Goal: Information Seeking & Learning: Learn about a topic

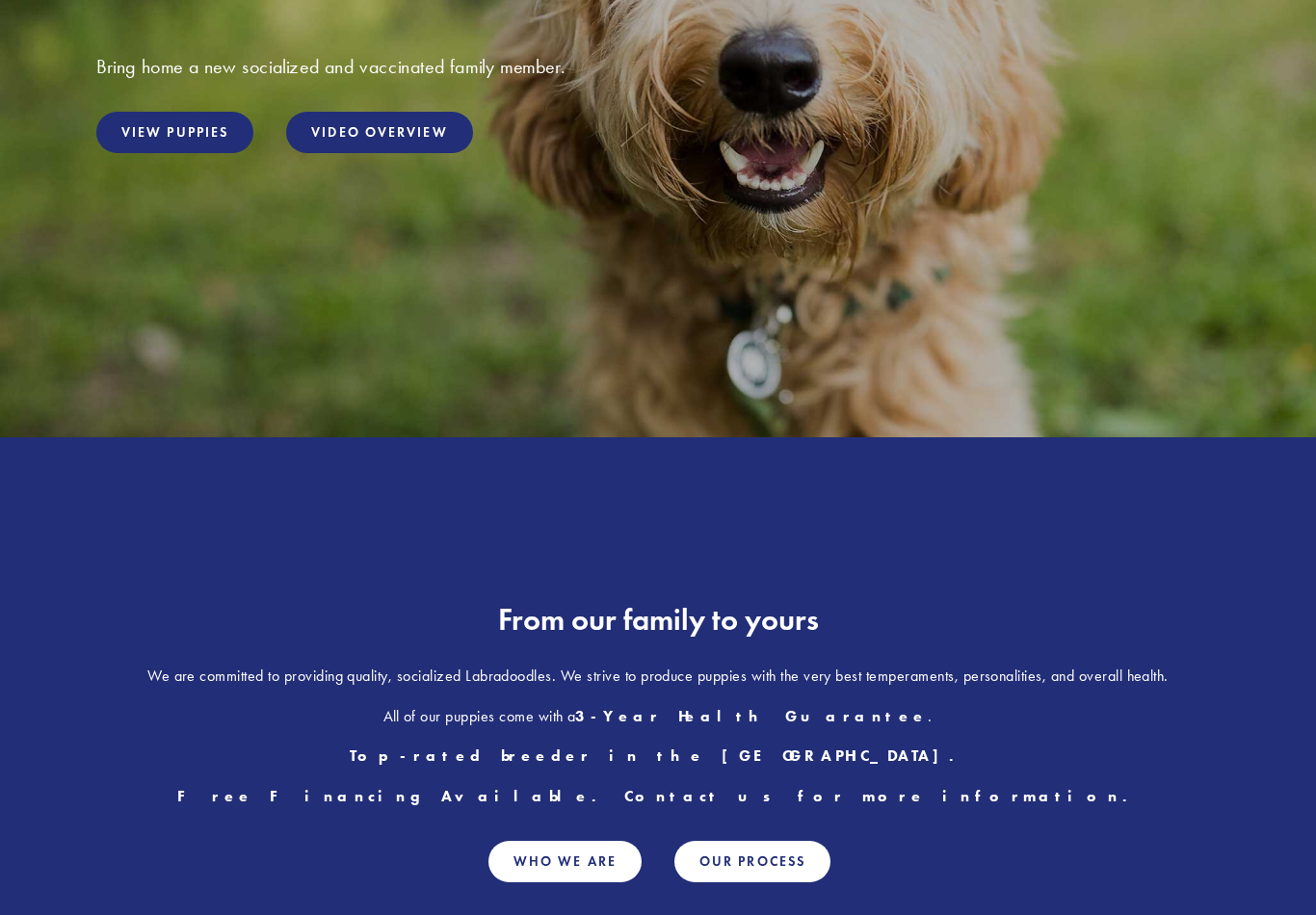
scroll to position [459, 0]
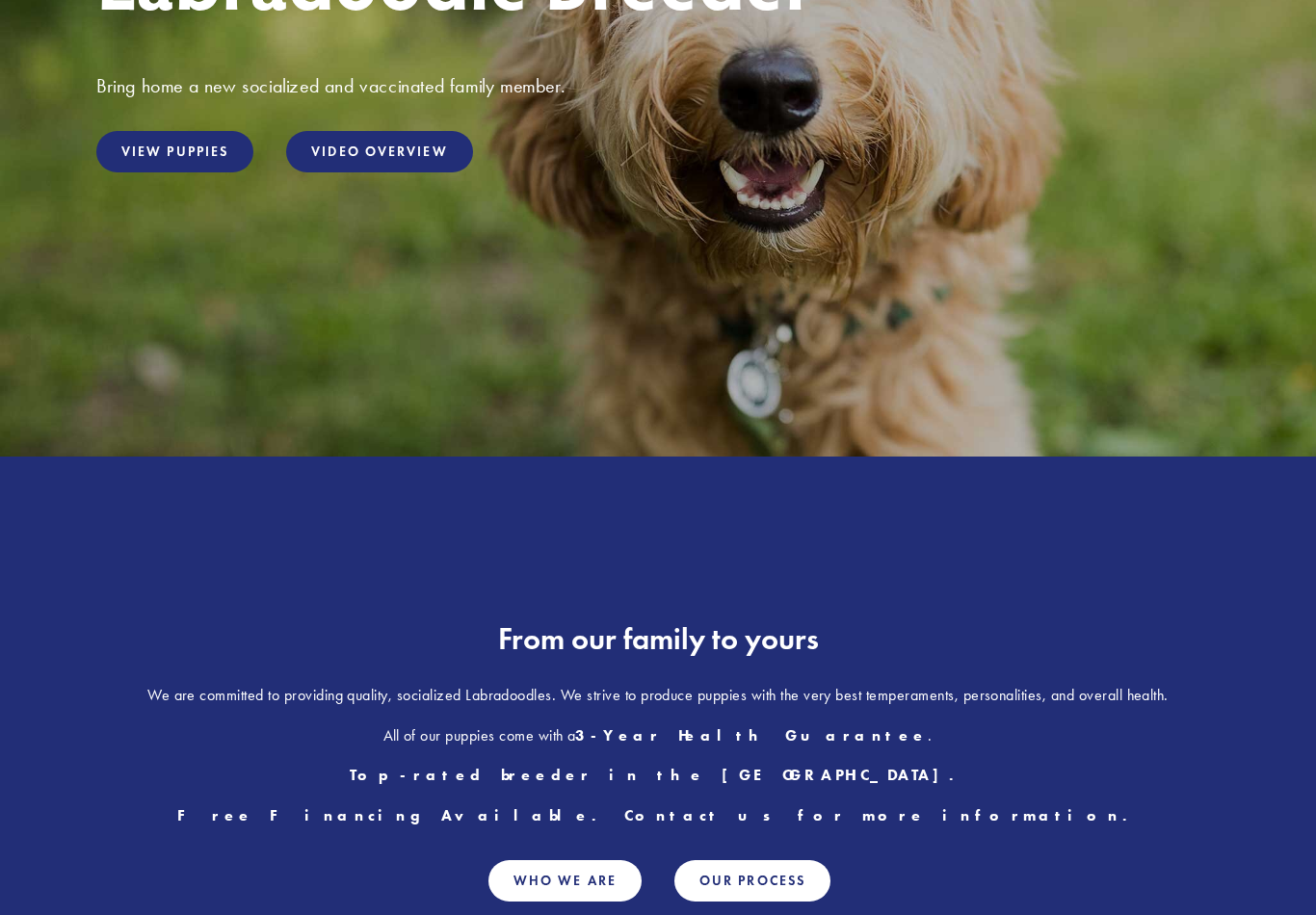
click at [169, 158] on link "View Puppies" at bounding box center [174, 151] width 157 height 42
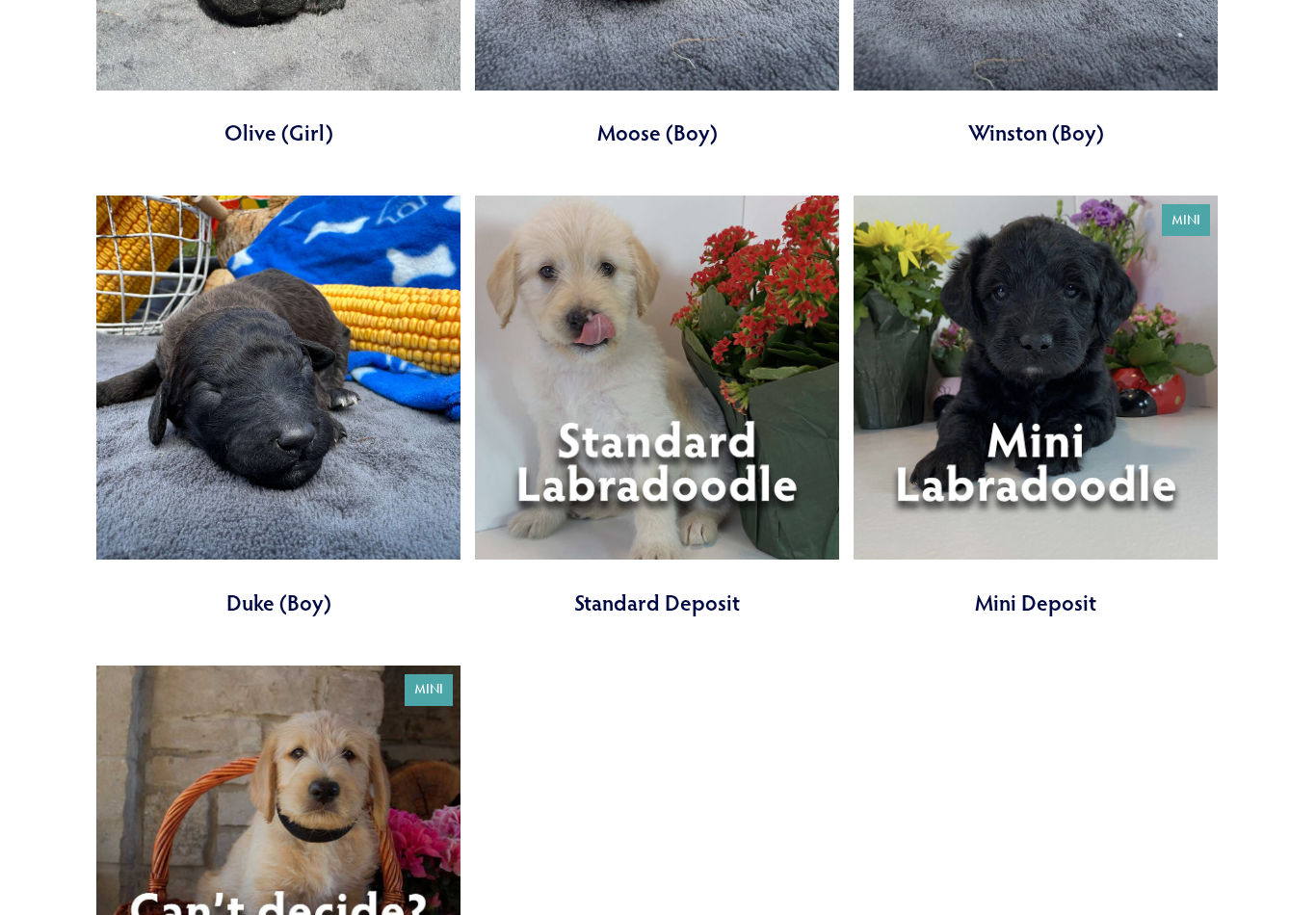
scroll to position [6192, 0]
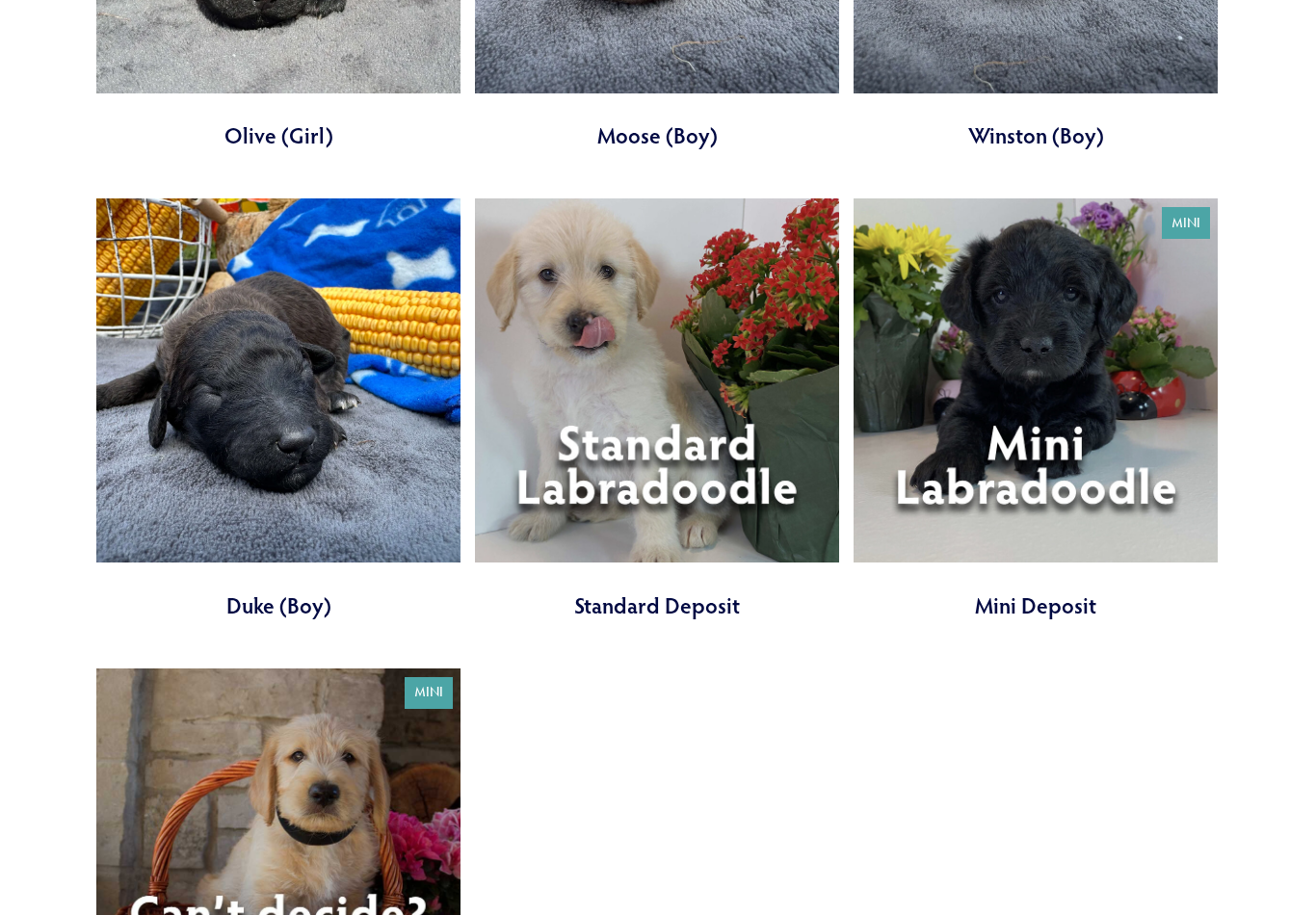
click at [666, 420] on link at bounding box center [657, 409] width 364 height 422
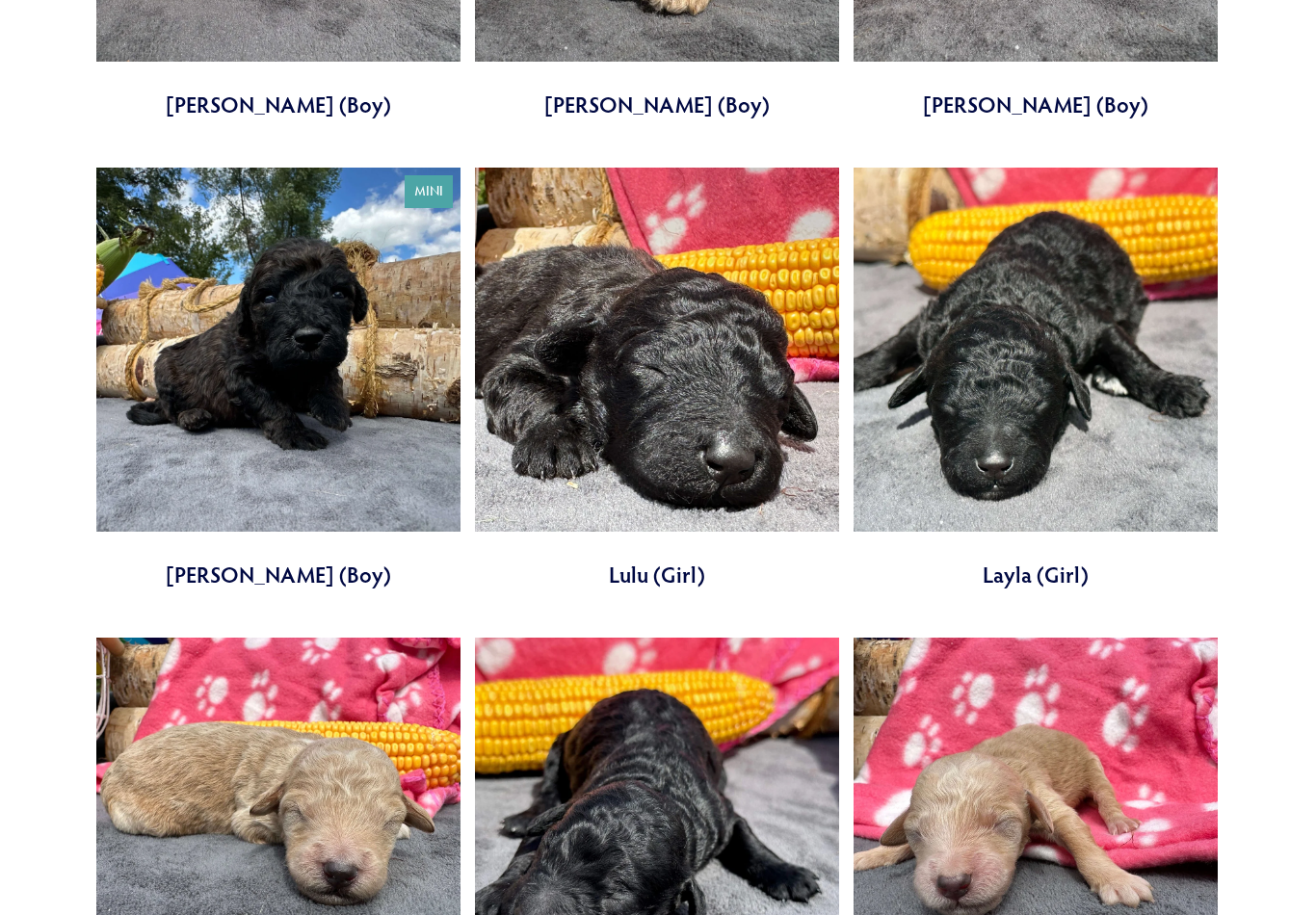
scroll to position [4813, 0]
click at [302, 350] on link at bounding box center [278, 378] width 364 height 422
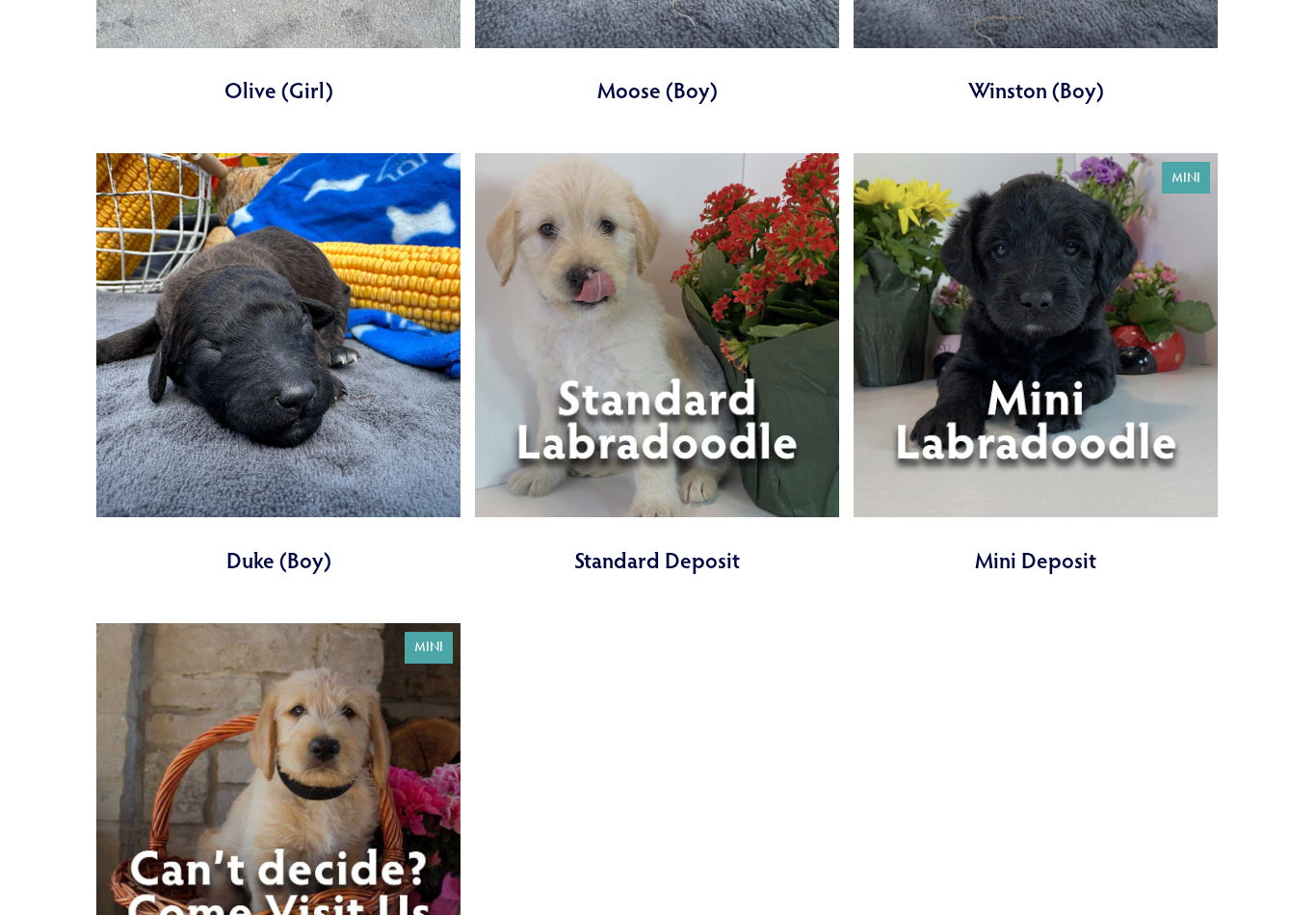
scroll to position [6241, 0]
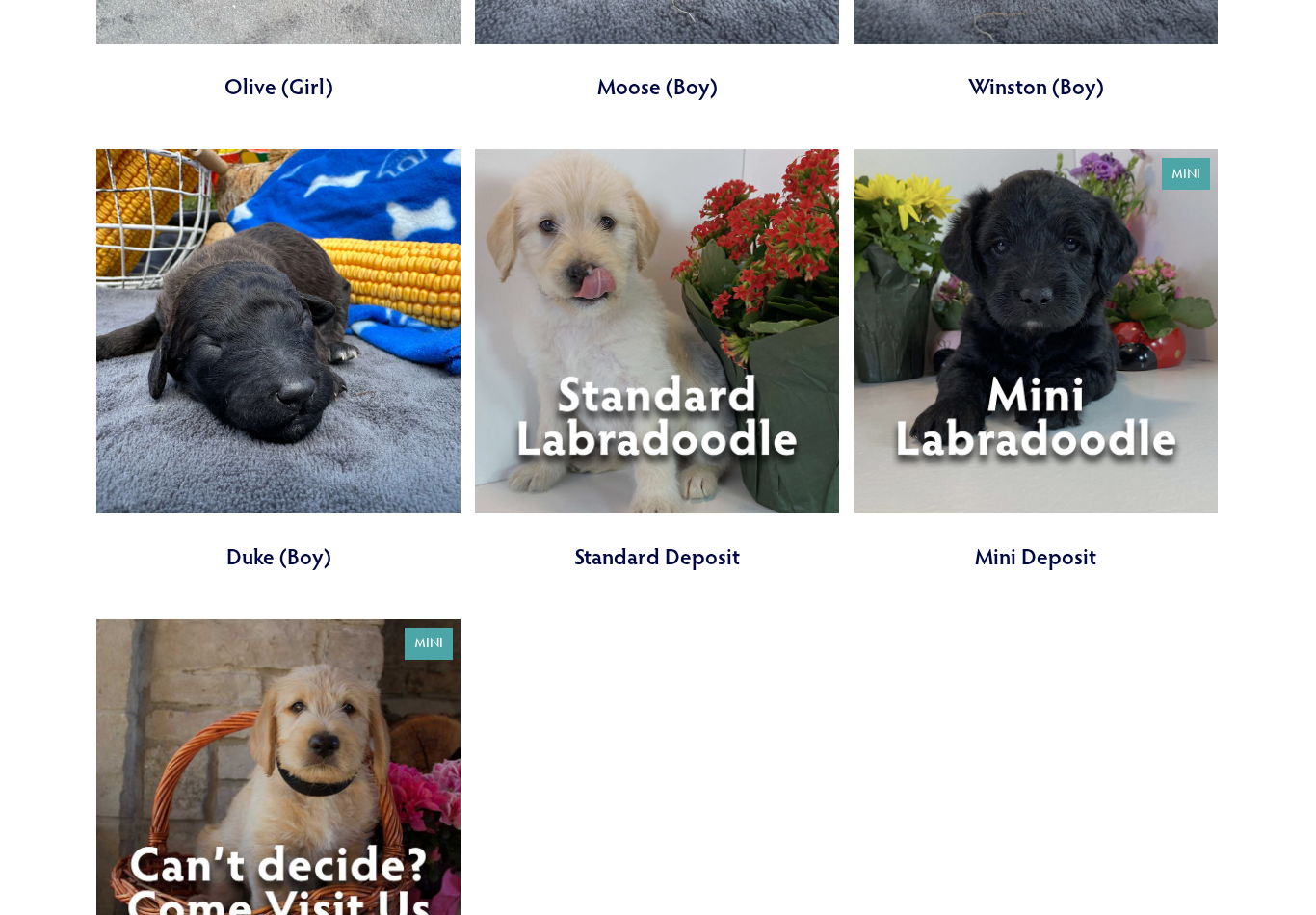
click at [283, 363] on link at bounding box center [278, 360] width 364 height 422
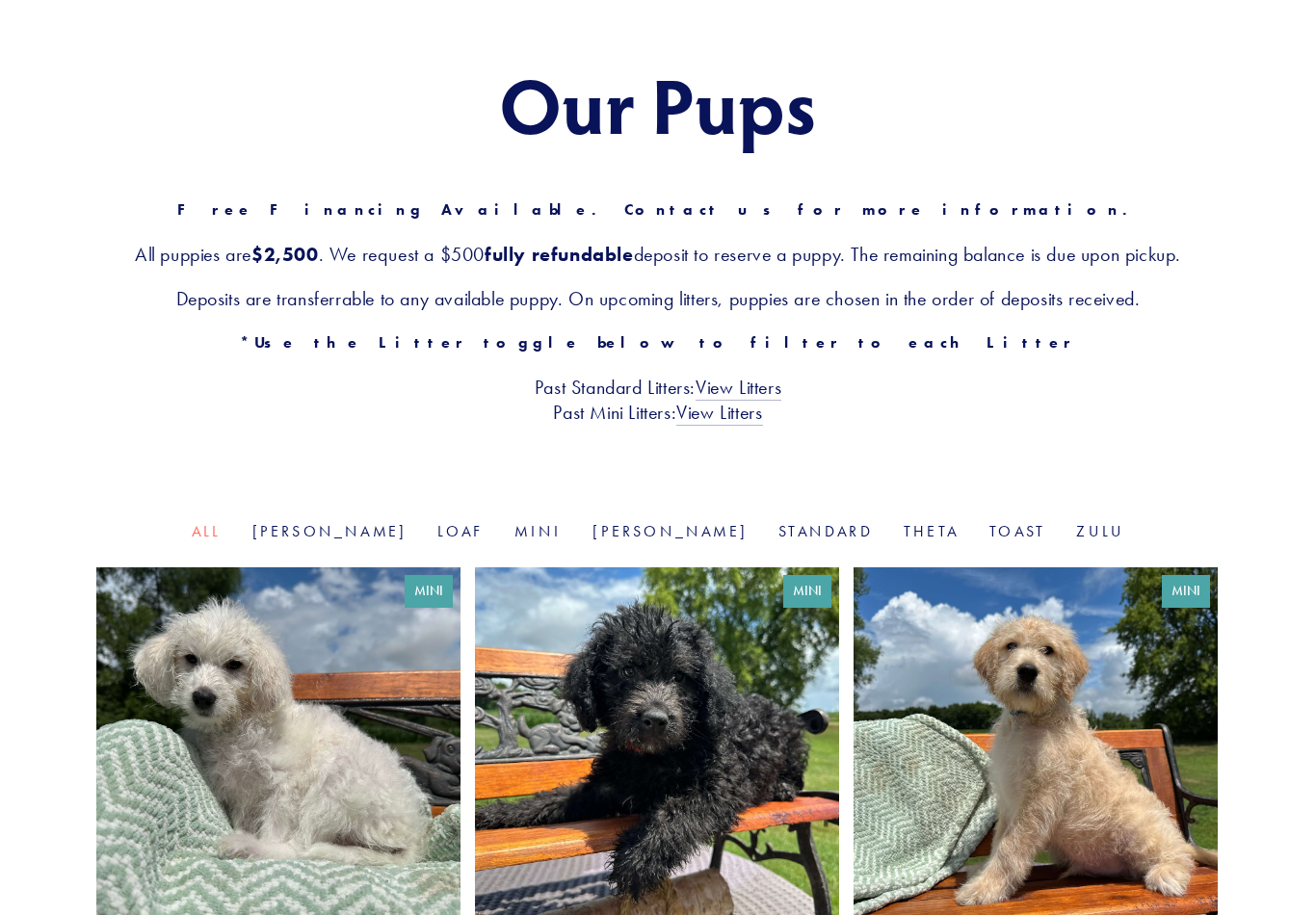
scroll to position [193, 0]
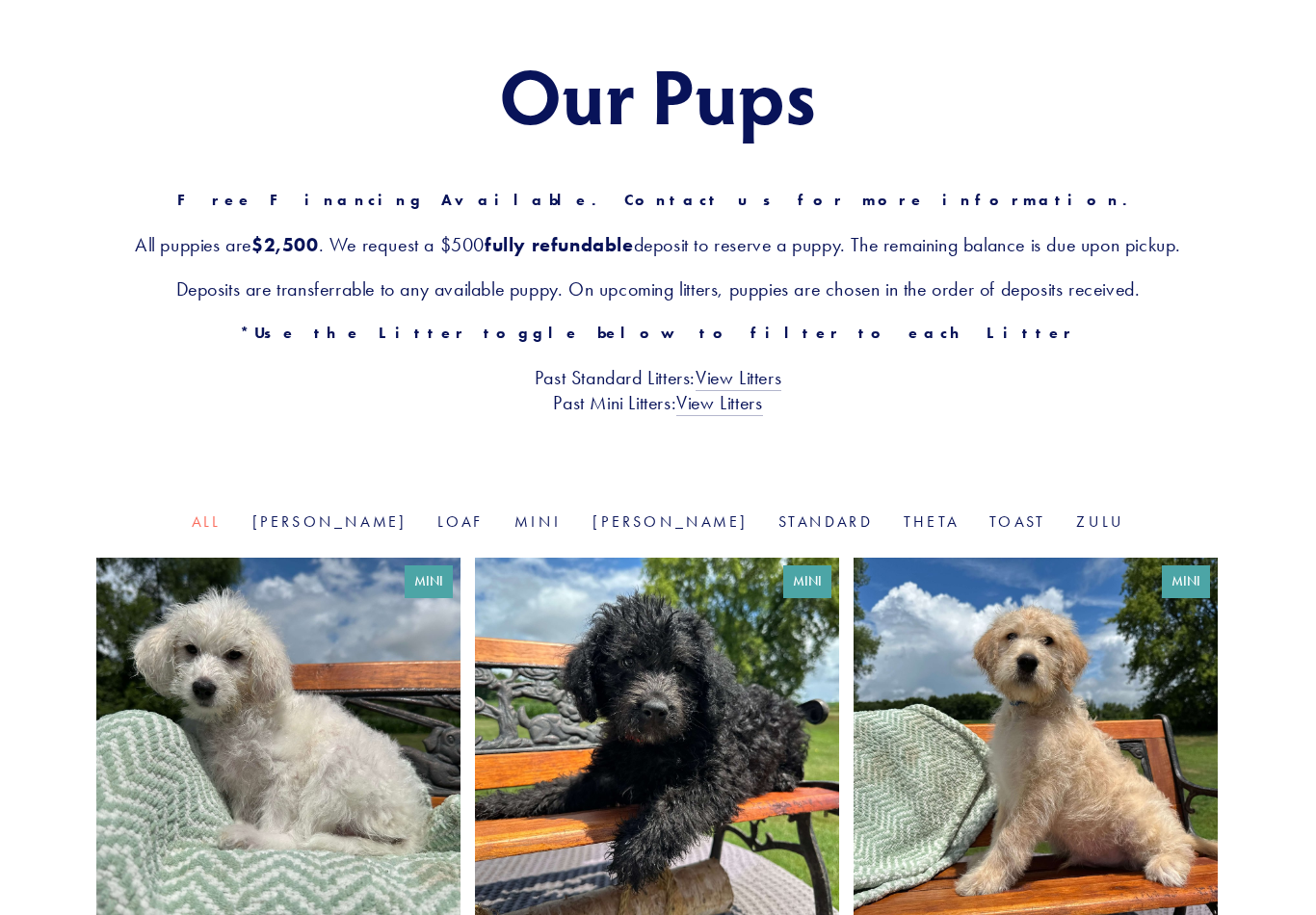
click at [778, 521] on link "Standard" at bounding box center [825, 521] width 94 height 18
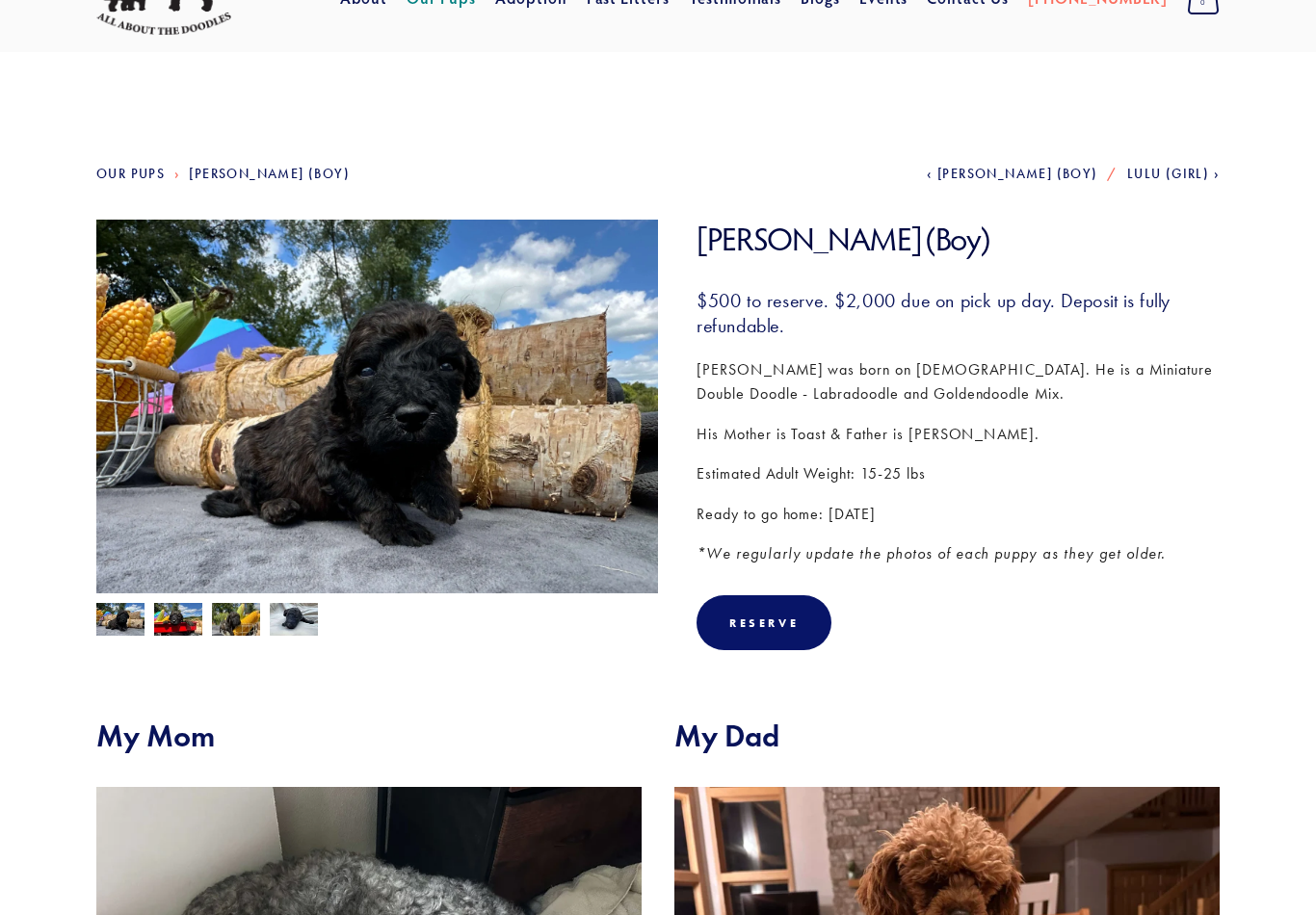
scroll to position [91, 0]
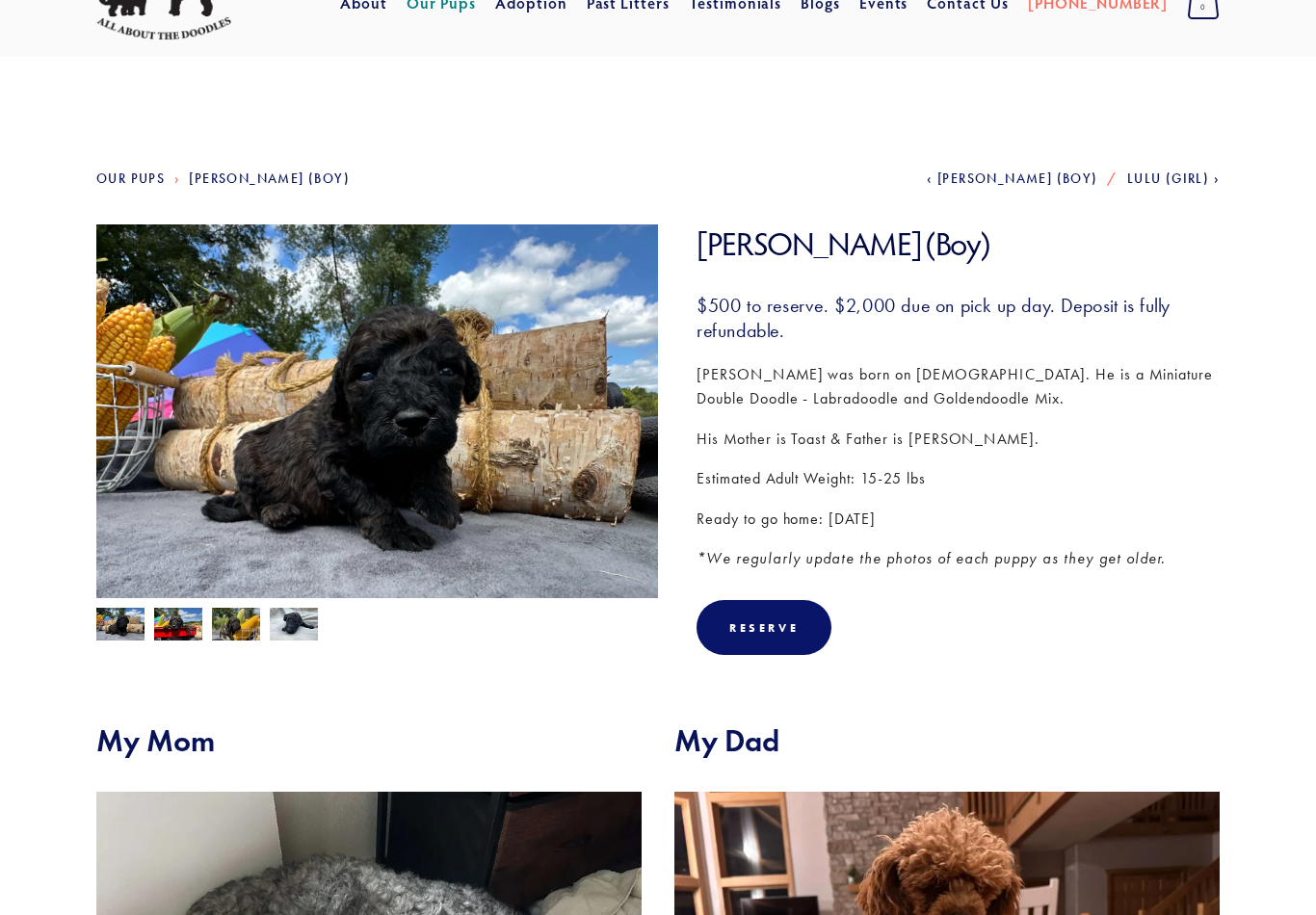
click at [434, 426] on img at bounding box center [377, 435] width 562 height 421
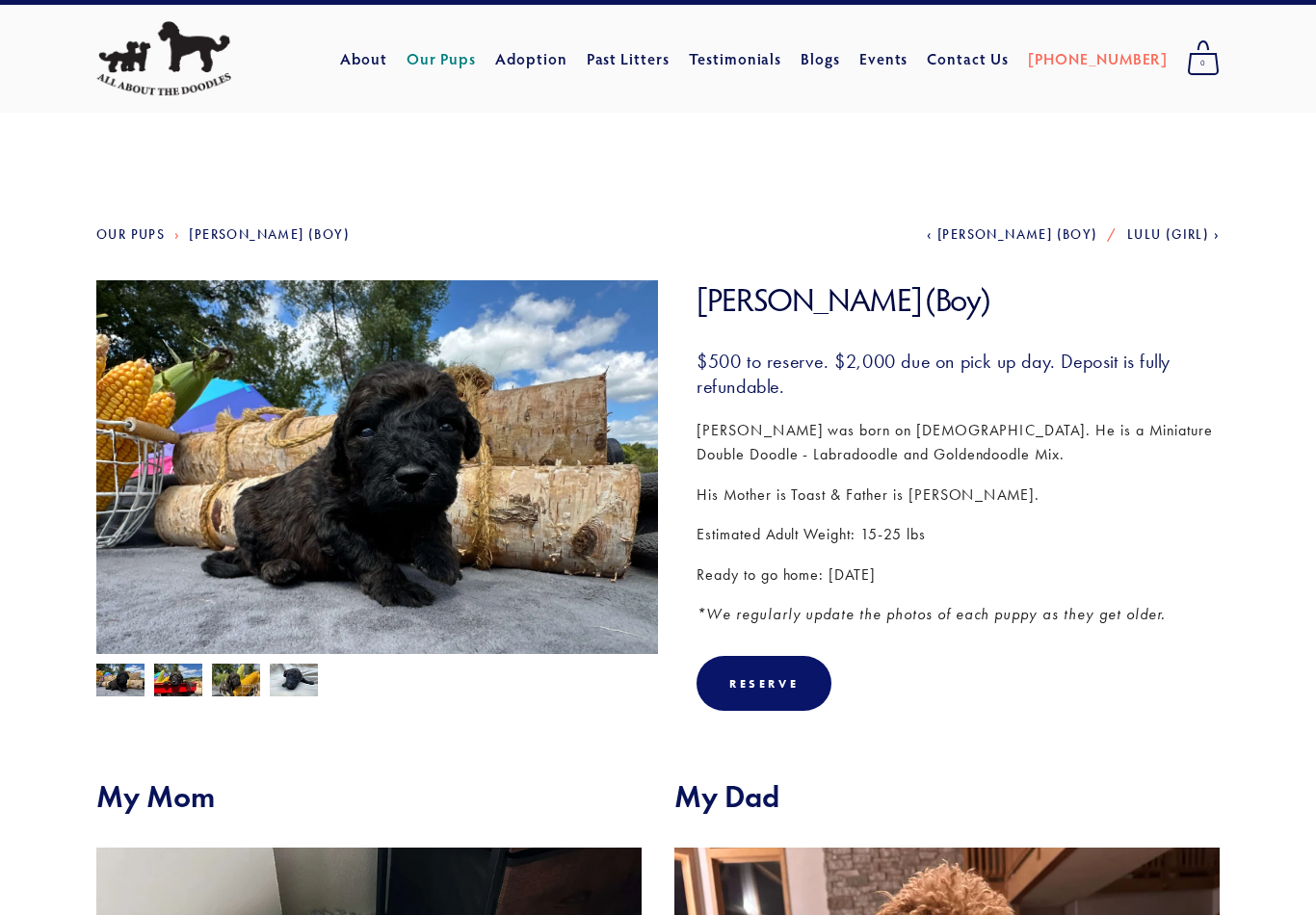
scroll to position [36, 0]
click at [191, 685] on img at bounding box center [178, 682] width 48 height 37
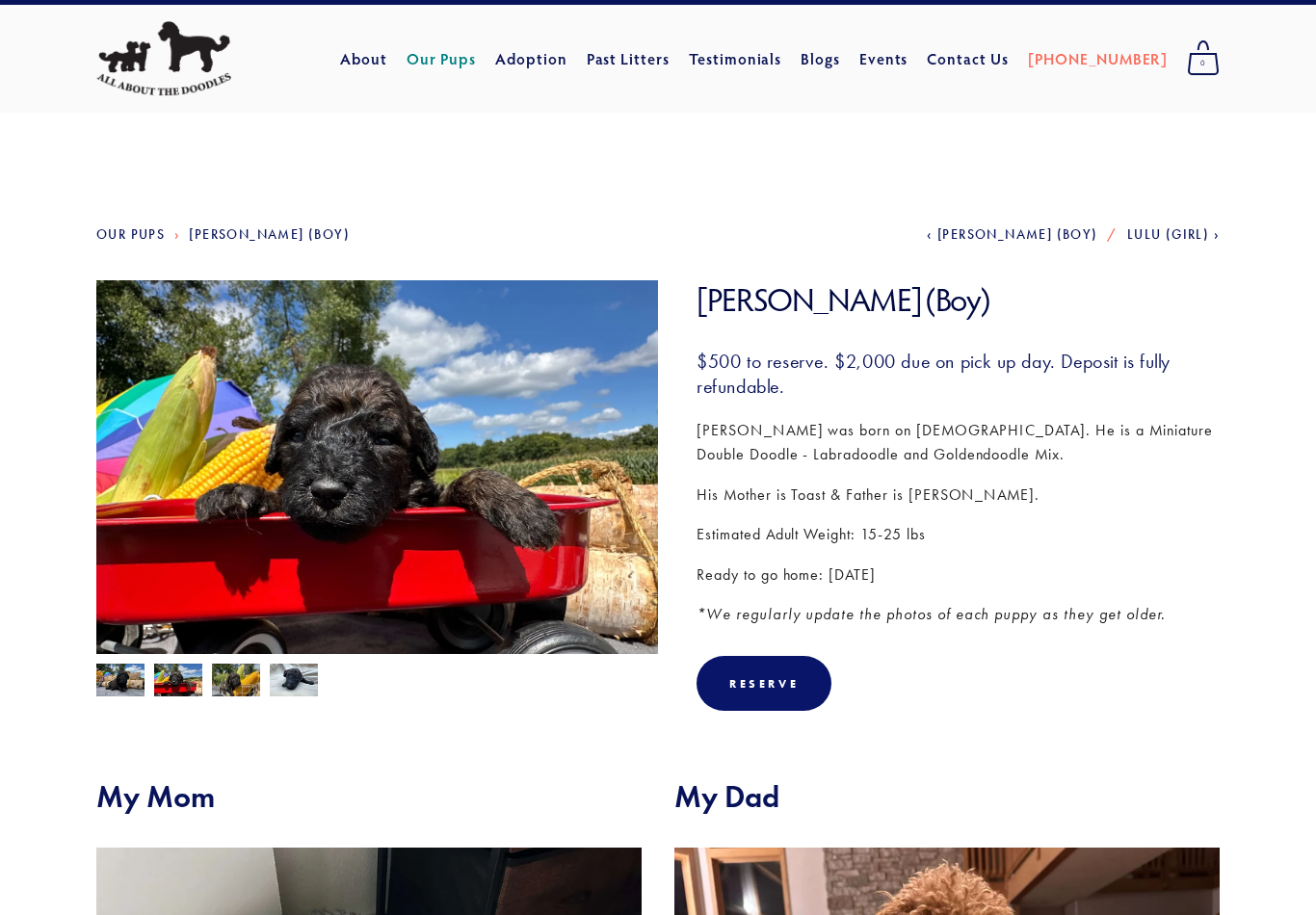
click at [249, 692] on img at bounding box center [236, 681] width 48 height 37
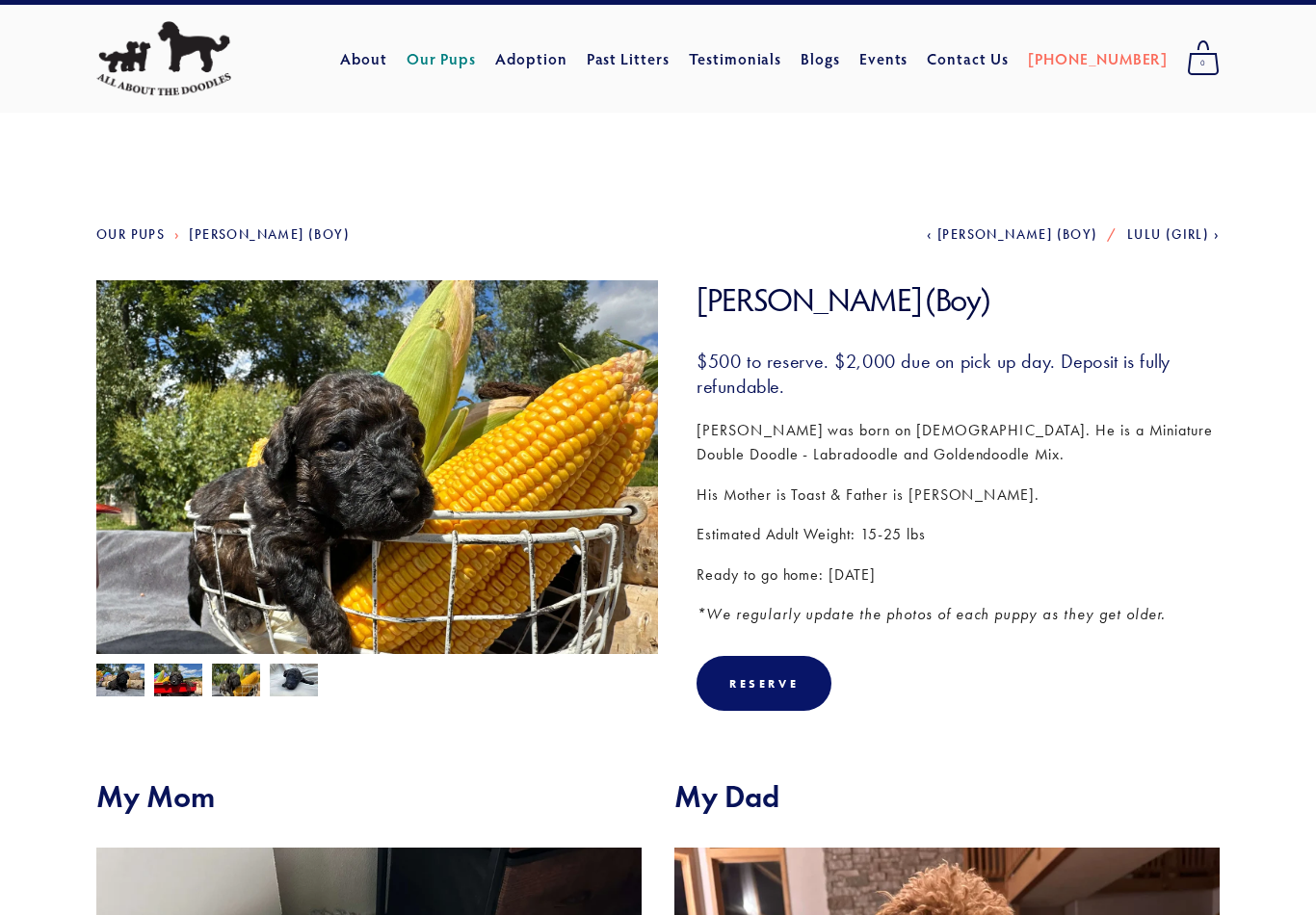
click at [314, 683] on img at bounding box center [294, 682] width 48 height 37
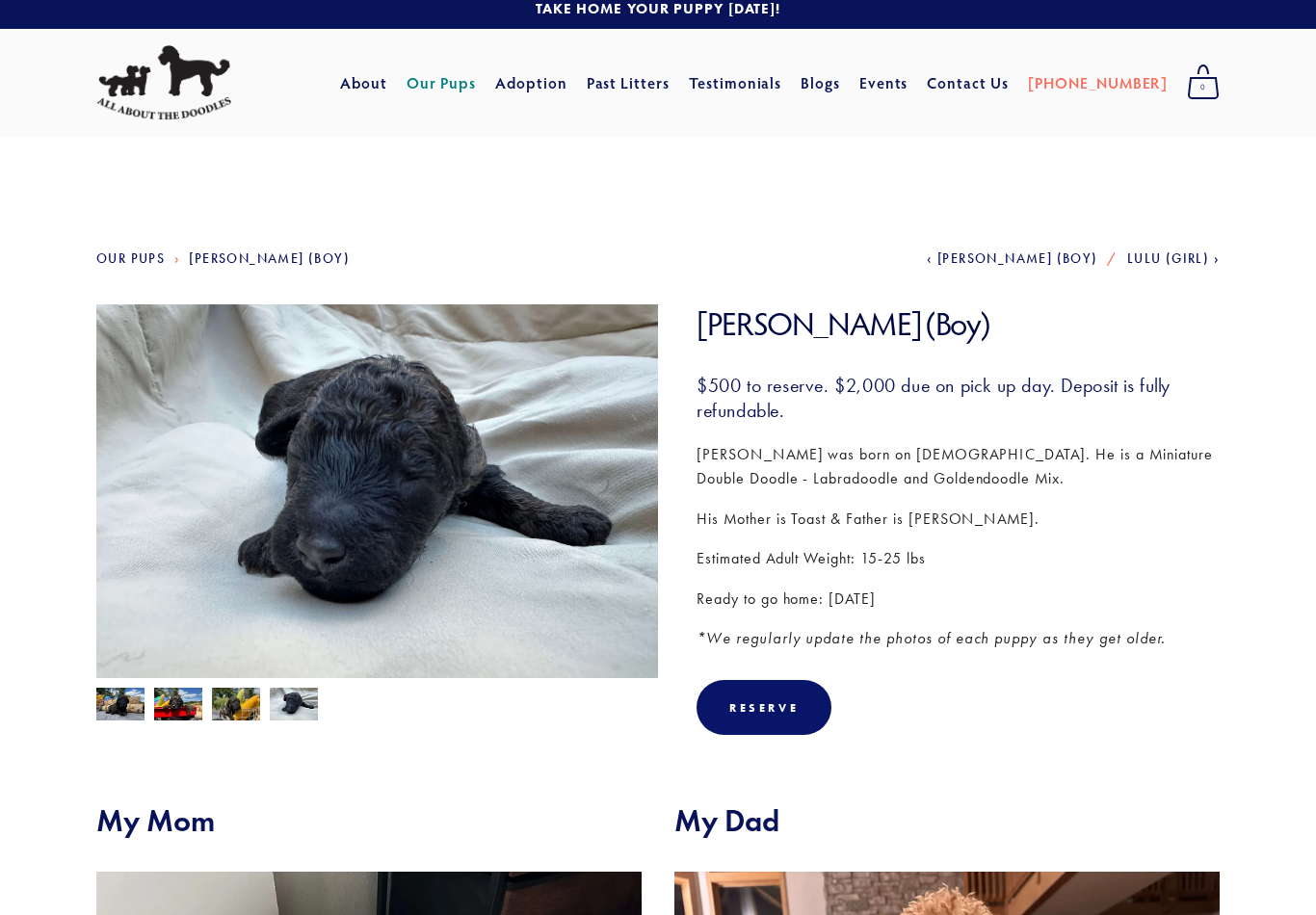
scroll to position [0, 0]
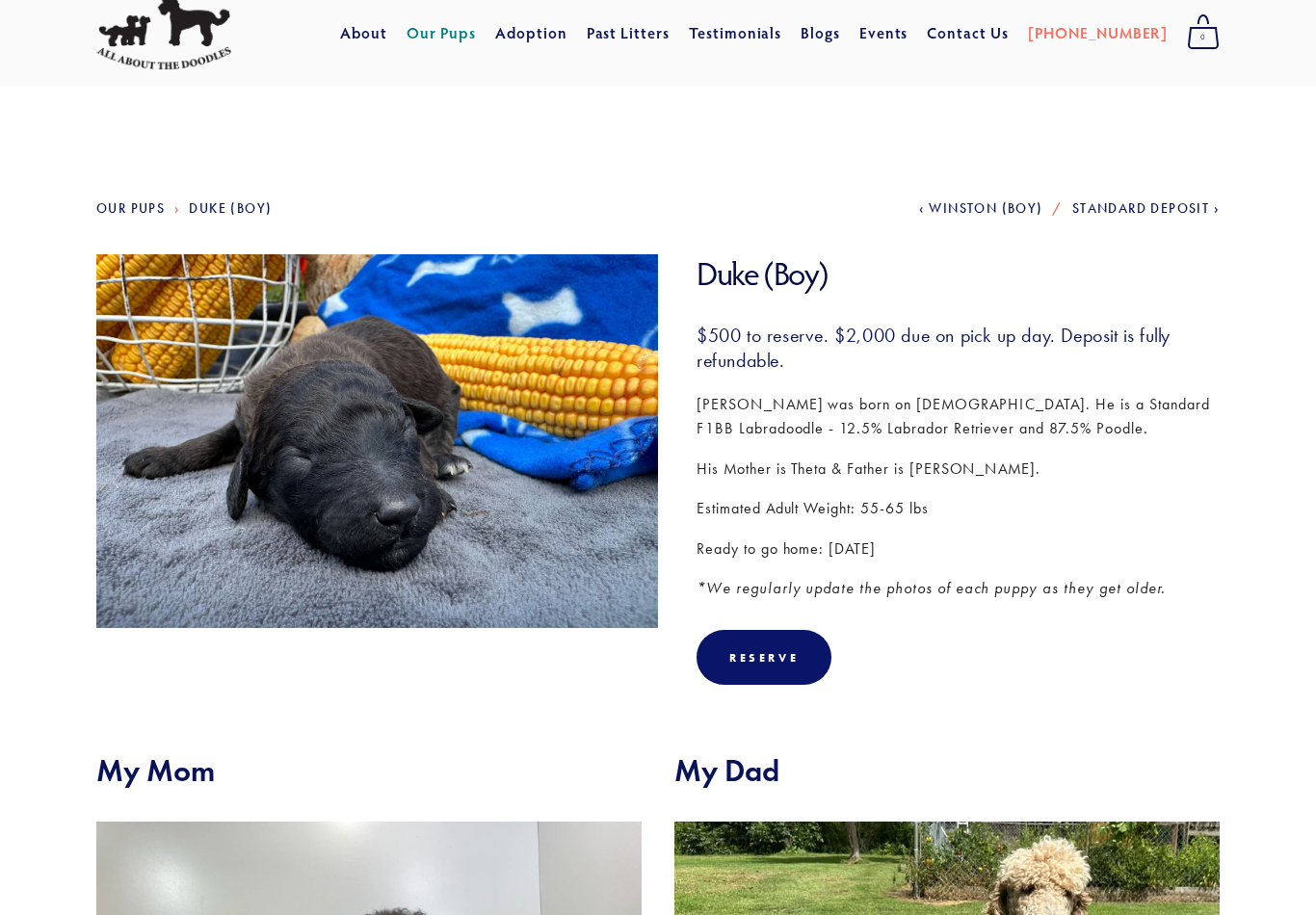
scroll to position [61, 0]
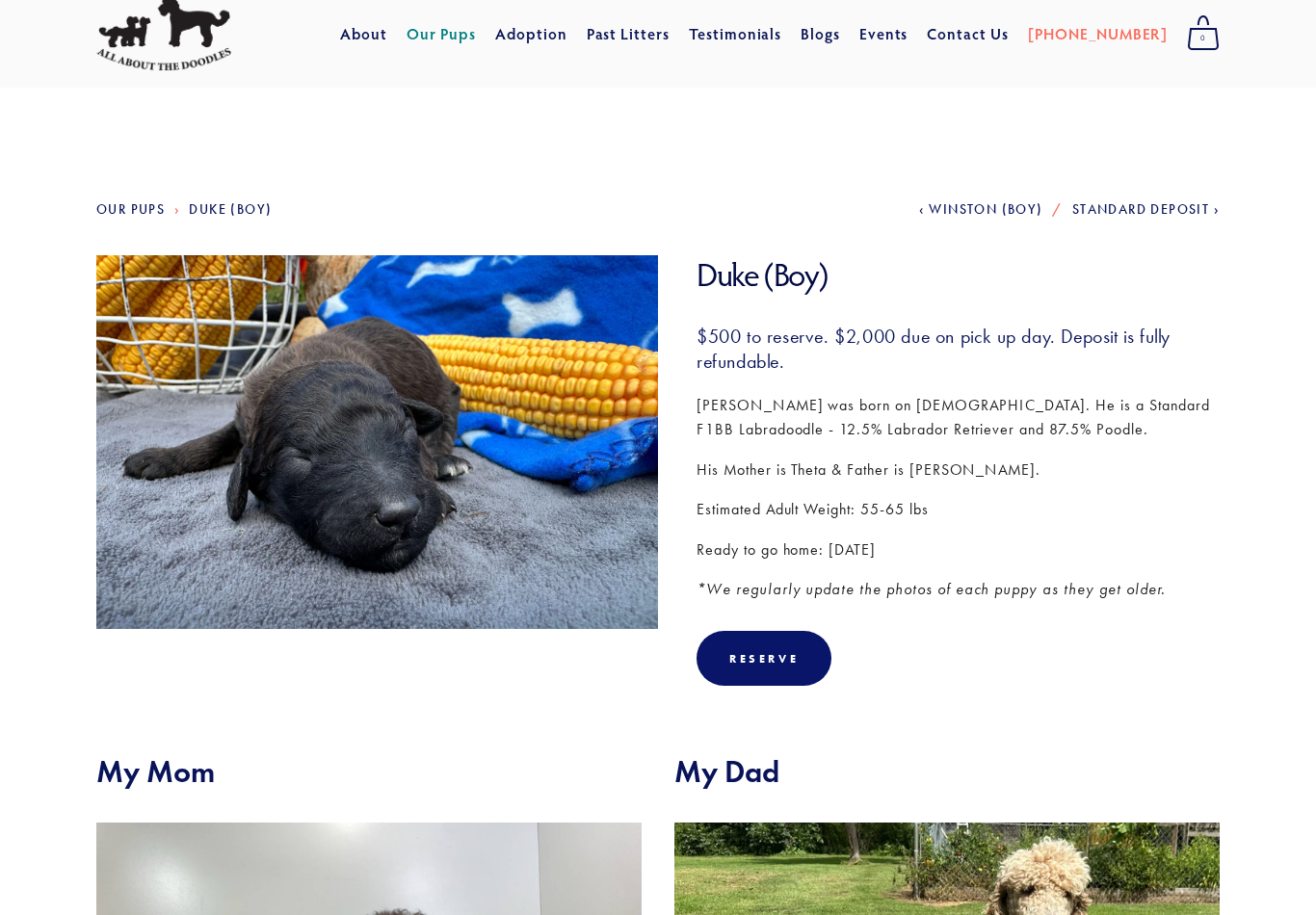
click at [380, 459] on img at bounding box center [377, 443] width 562 height 421
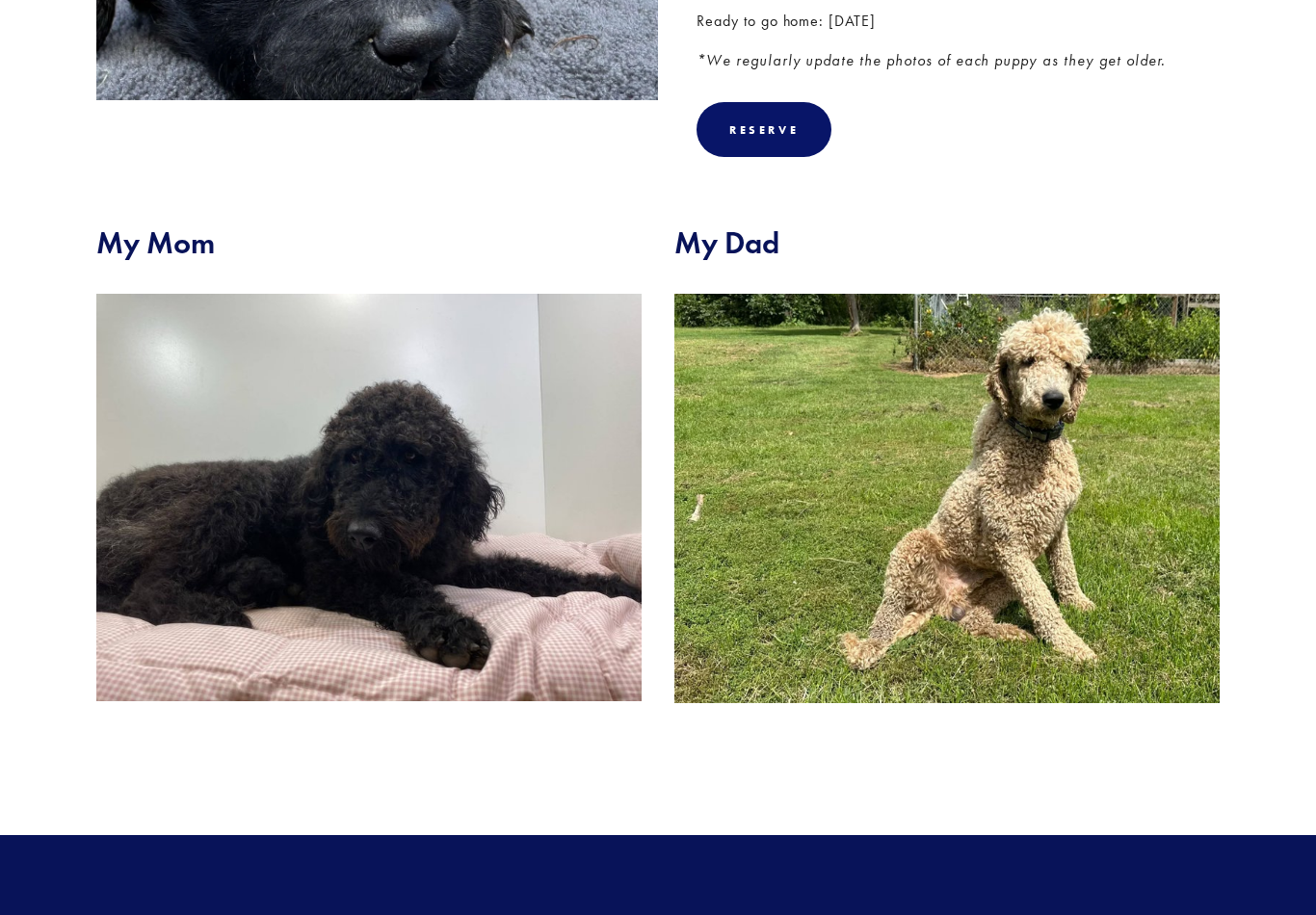
scroll to position [581, 0]
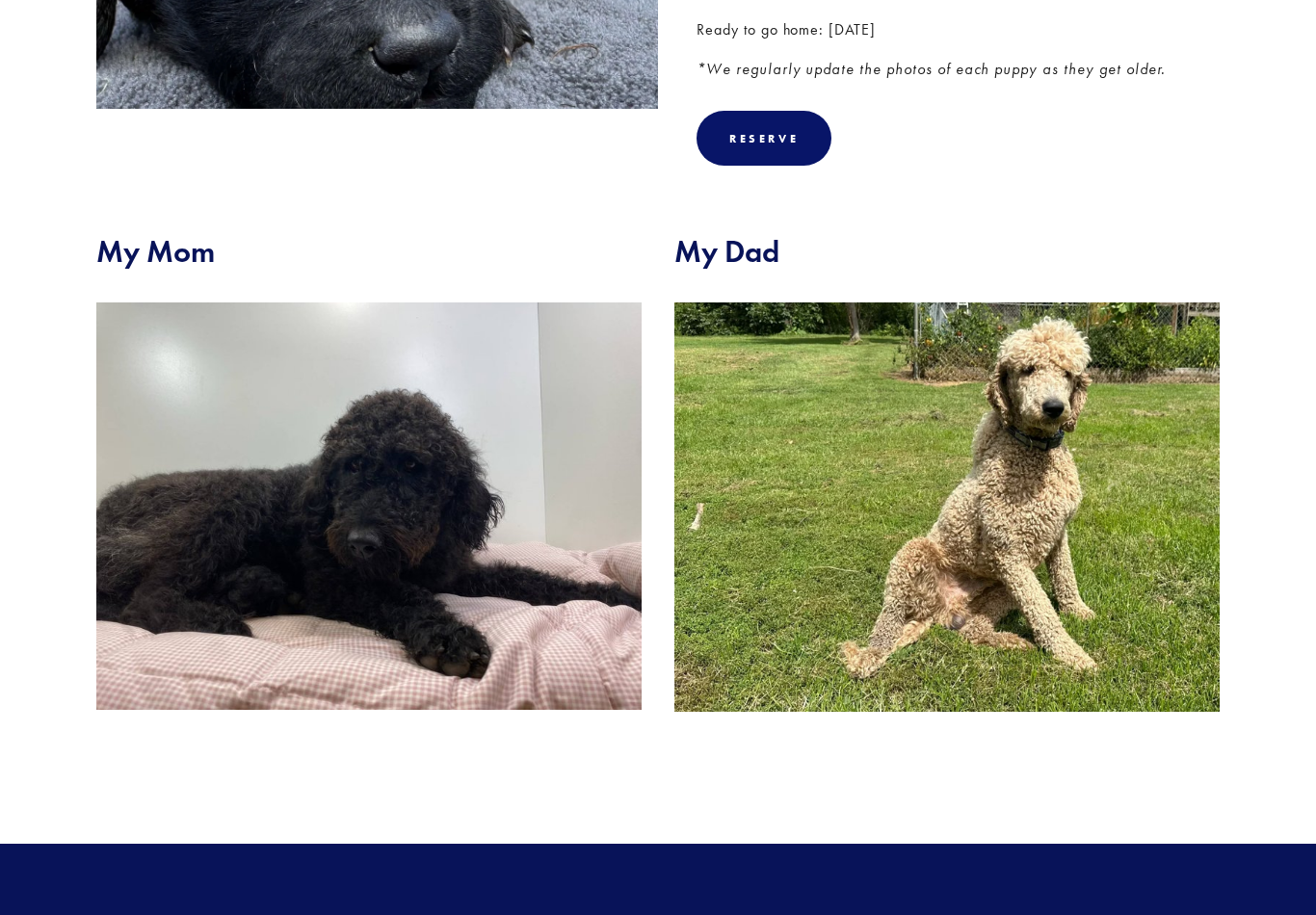
click at [406, 496] on img at bounding box center [368, 506] width 546 height 408
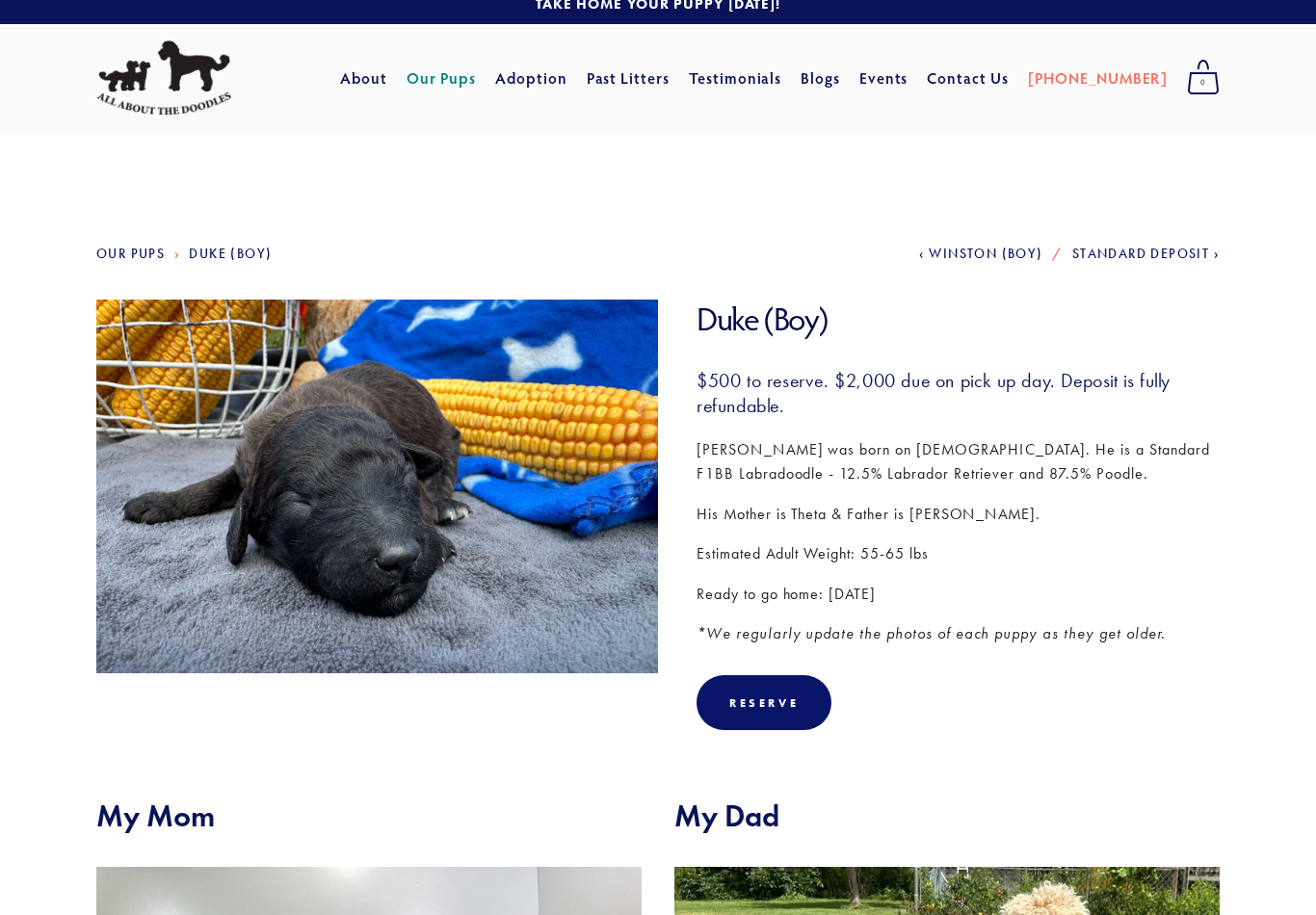
scroll to position [0, 0]
